Goal: Task Accomplishment & Management: Complete application form

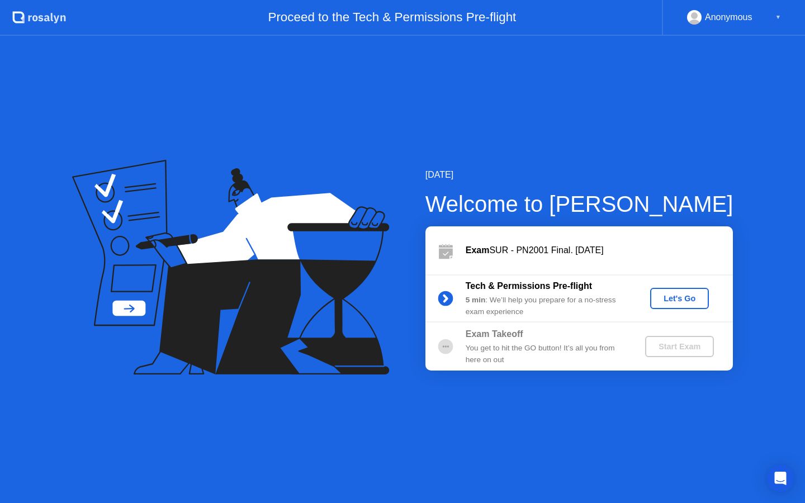
click at [671, 299] on div "Let's Go" at bounding box center [680, 298] width 50 height 9
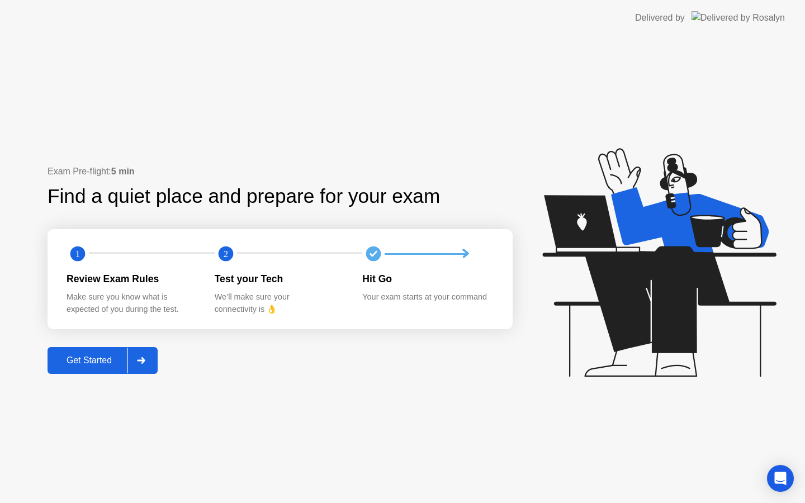
click at [92, 356] on div "Get Started" at bounding box center [89, 361] width 77 height 10
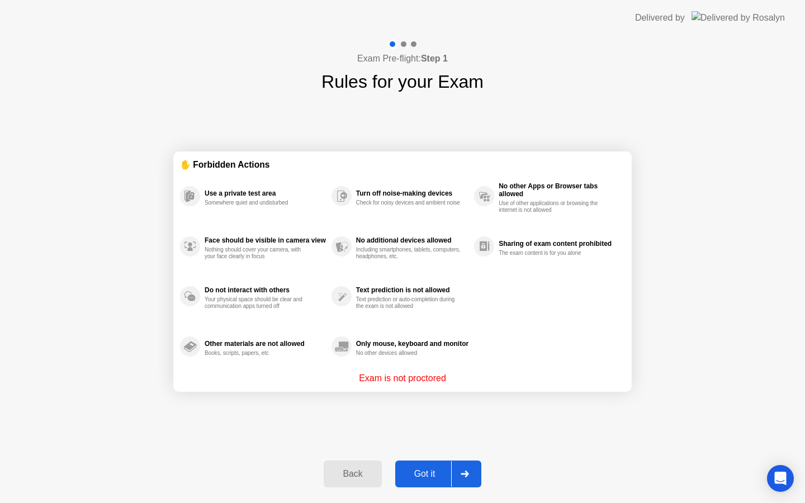
click at [415, 469] on div "Got it" at bounding box center [425, 474] width 53 height 10
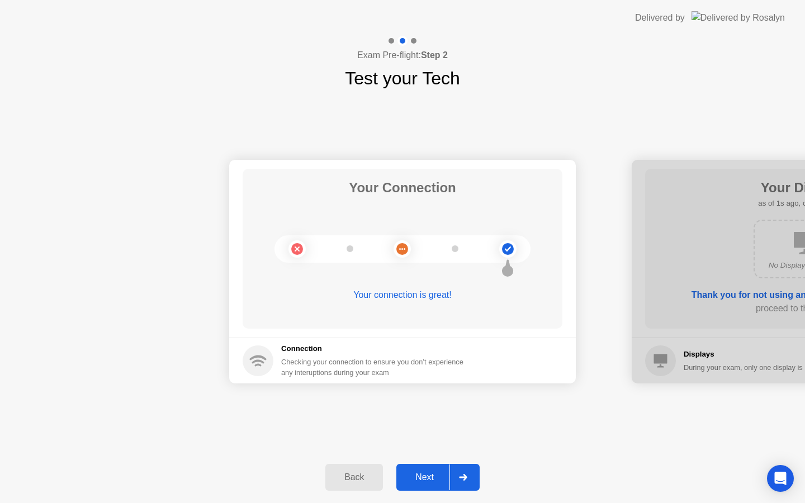
click at [431, 479] on div "Next" at bounding box center [425, 477] width 50 height 10
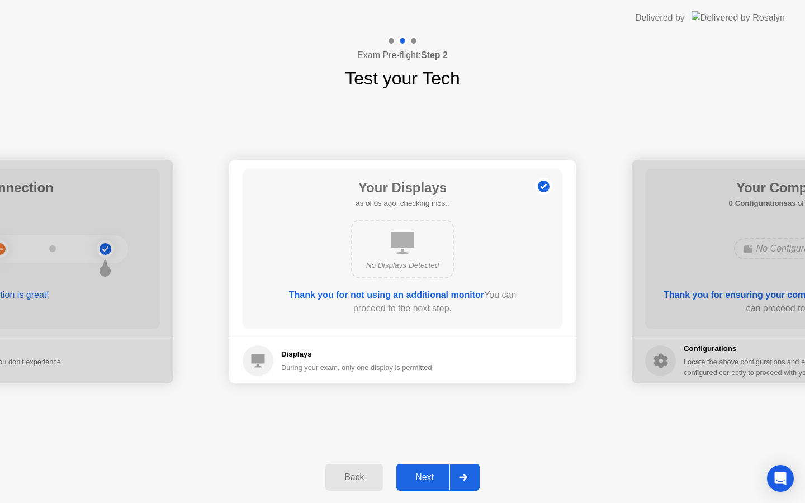
click at [431, 479] on div "Next" at bounding box center [425, 477] width 50 height 10
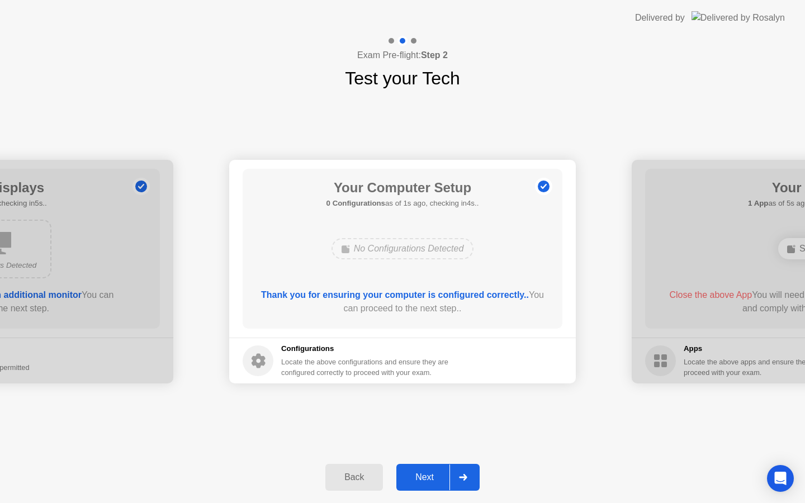
click at [431, 479] on div "Next" at bounding box center [425, 477] width 50 height 10
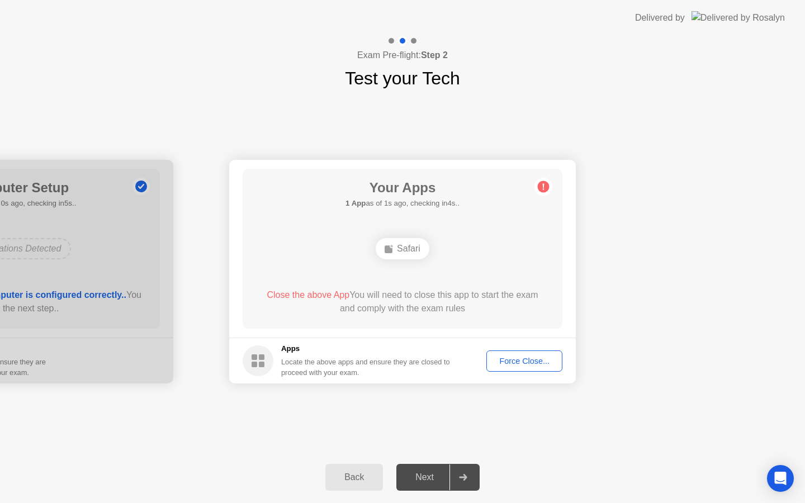
click at [519, 365] on div "Force Close..." at bounding box center [524, 361] width 68 height 9
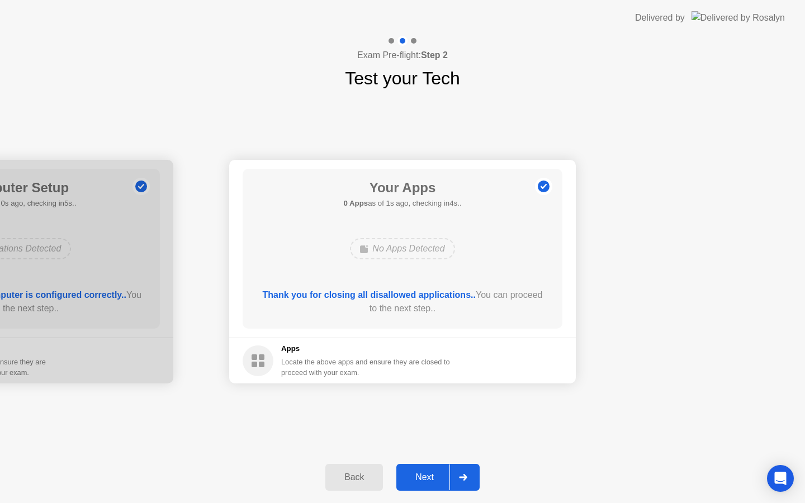
click at [429, 480] on div "Next" at bounding box center [425, 477] width 50 height 10
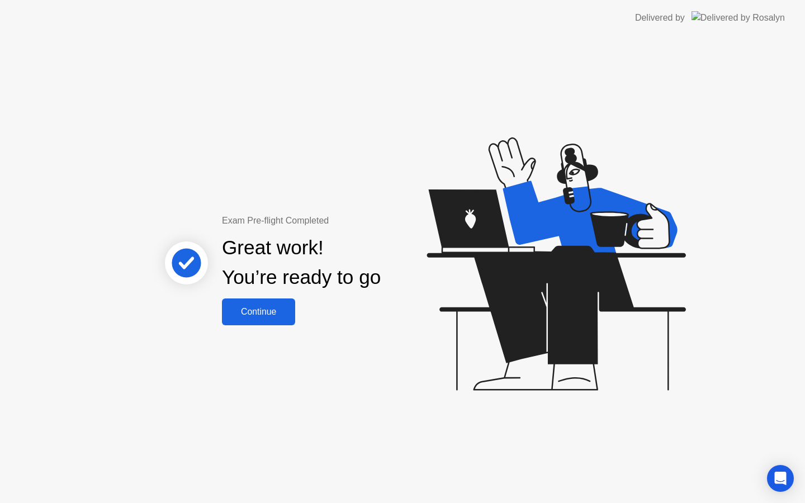
click at [263, 315] on div "Continue" at bounding box center [258, 312] width 67 height 10
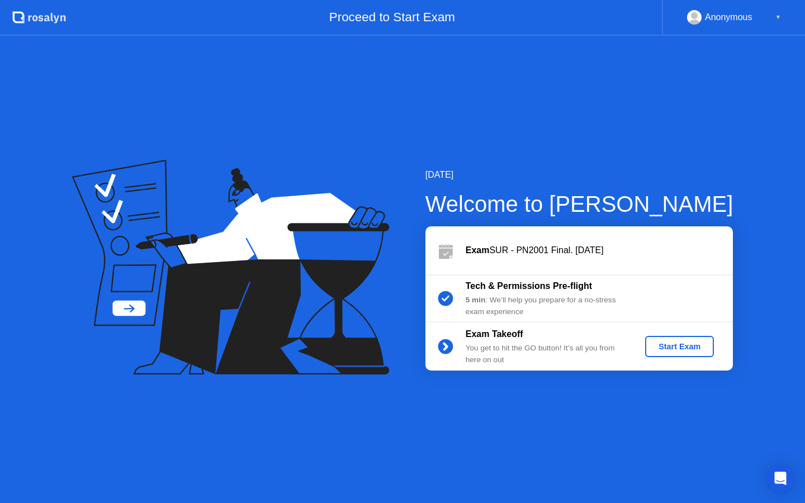
click at [661, 343] on div "Start Exam" at bounding box center [680, 346] width 60 height 9
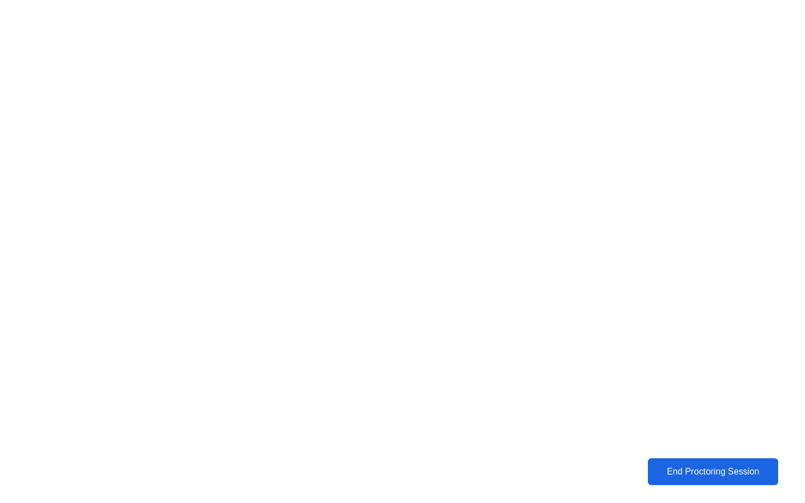
click at [739, 468] on div "End Proctoring Session" at bounding box center [713, 472] width 124 height 10
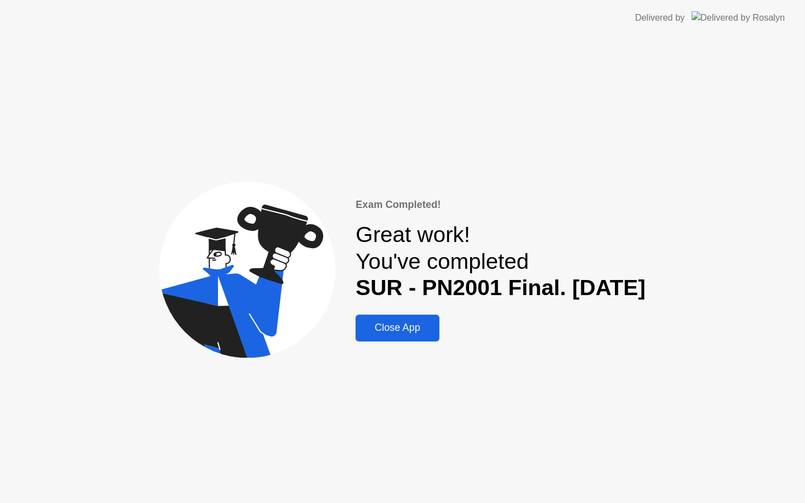
click at [360, 323] on div "Close App" at bounding box center [397, 328] width 77 height 12
